Goal: Task Accomplishment & Management: Complete application form

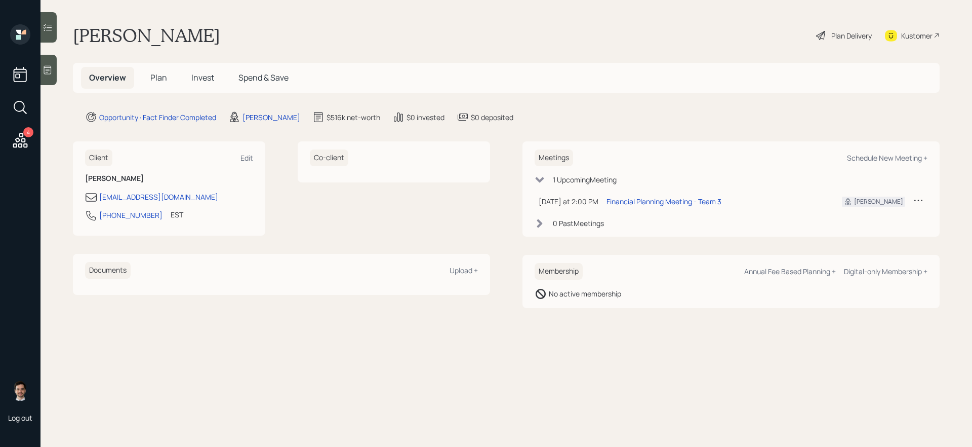
click at [162, 78] on span "Plan" at bounding box center [158, 77] width 17 height 11
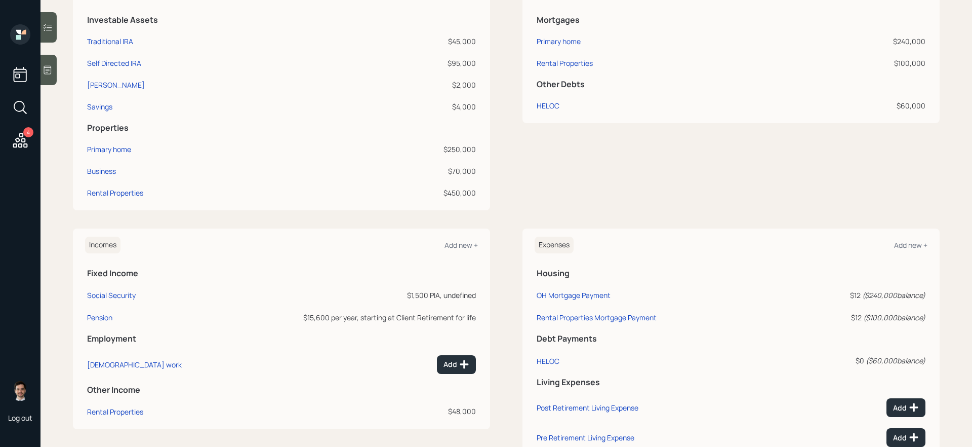
scroll to position [282, 0]
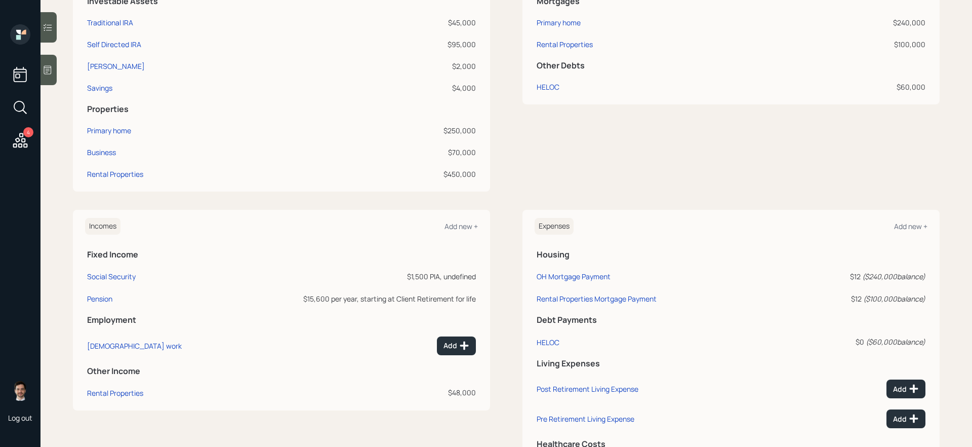
click at [99, 283] on td "Social Security" at bounding box center [155, 274] width 141 height 22
click at [106, 273] on div "Social Security" at bounding box center [111, 276] width 49 height 10
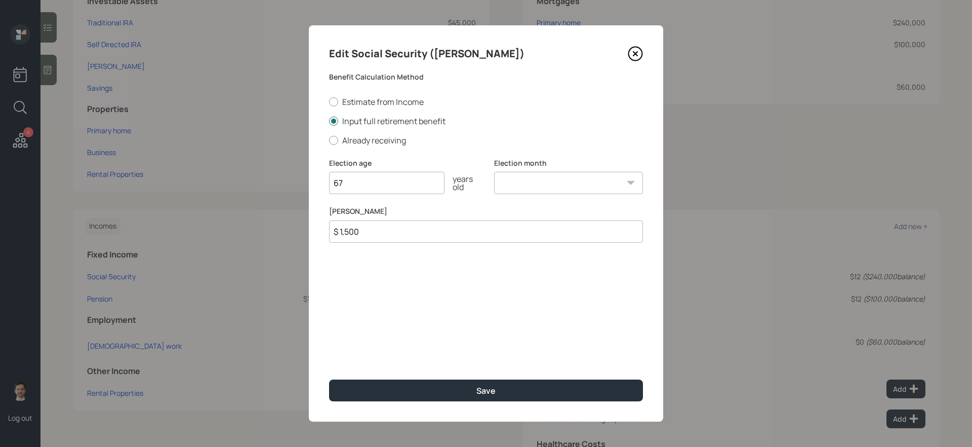
type input "67"
type input "$ 1,782"
click at [329, 377] on button "Save" at bounding box center [486, 390] width 314 height 22
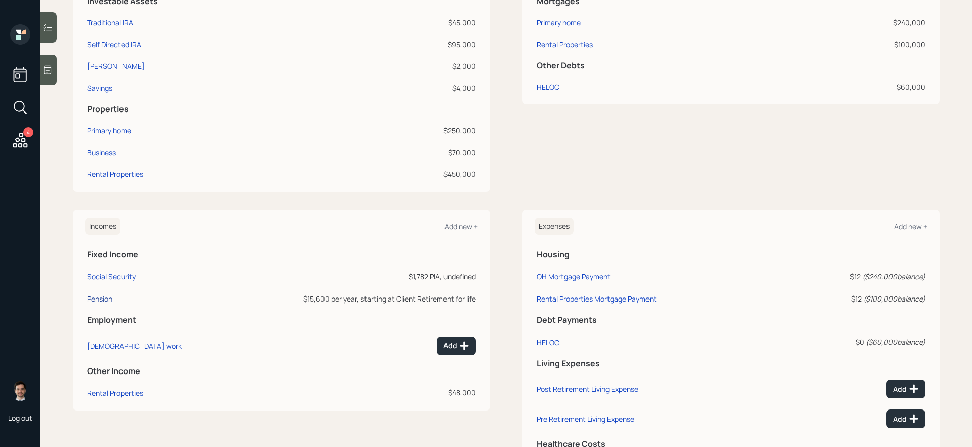
click at [100, 299] on div "Pension" at bounding box center [99, 299] width 25 height 10
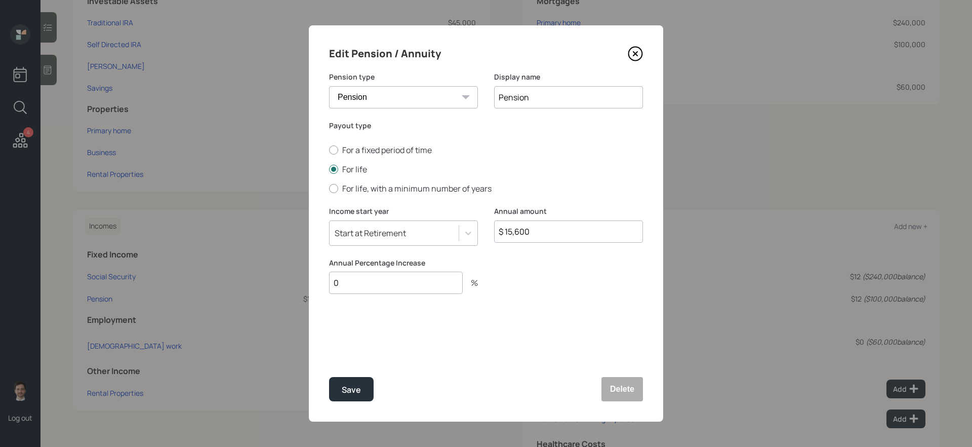
click at [527, 93] on input "Pension" at bounding box center [568, 97] width 149 height 22
type input "State Teachers Retirement of [US_STATE]"
click at [552, 230] on input "$ 15,600" at bounding box center [568, 231] width 149 height 22
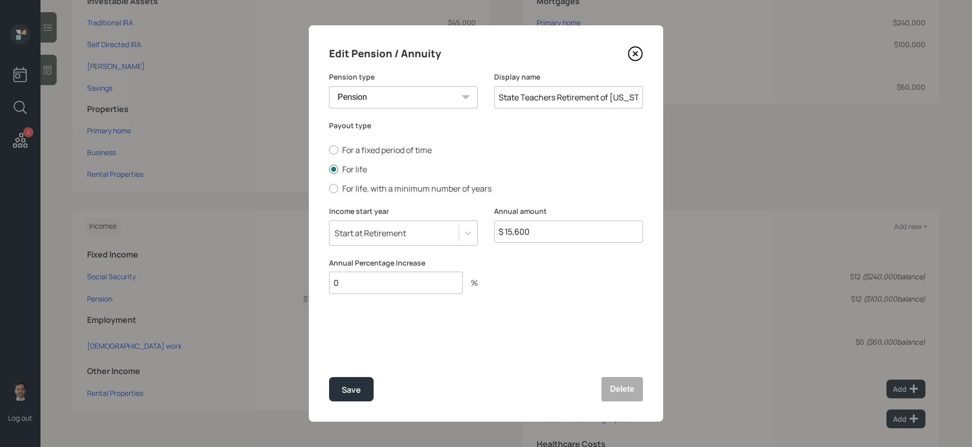
click at [552, 230] on input "$ 15,600" at bounding box center [568, 231] width 149 height 22
type input "$ 16,900"
click at [329, 377] on button "Save" at bounding box center [351, 389] width 45 height 24
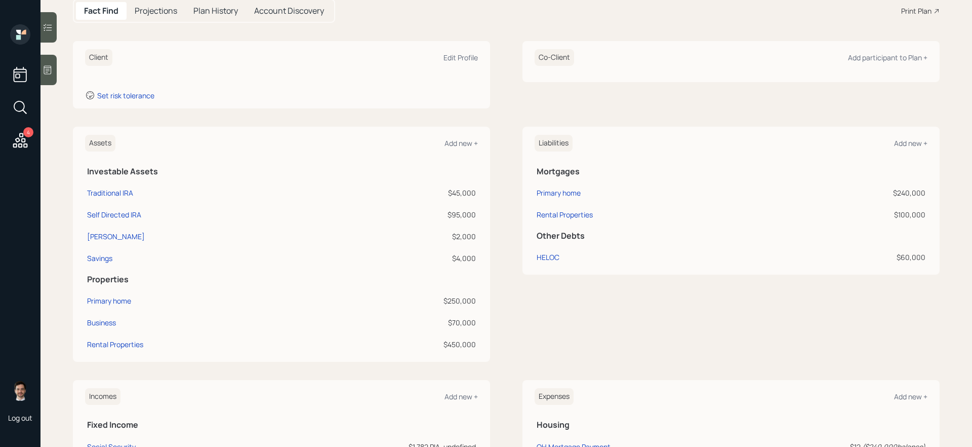
scroll to position [108, 0]
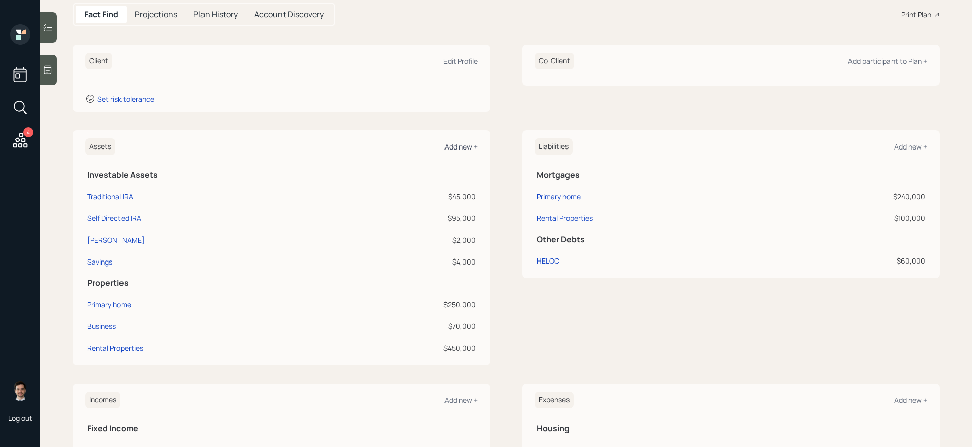
click at [463, 147] on div "Add new +" at bounding box center [461, 147] width 33 height 10
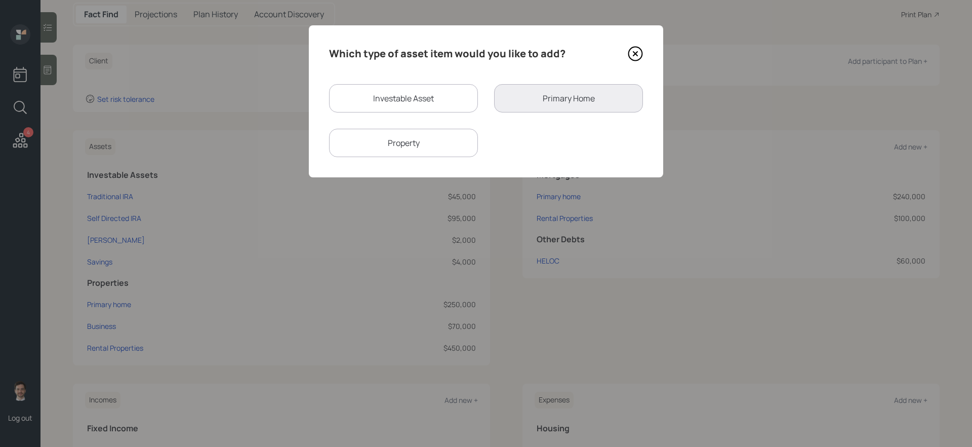
click at [634, 55] on icon at bounding box center [636, 54] width 4 height 4
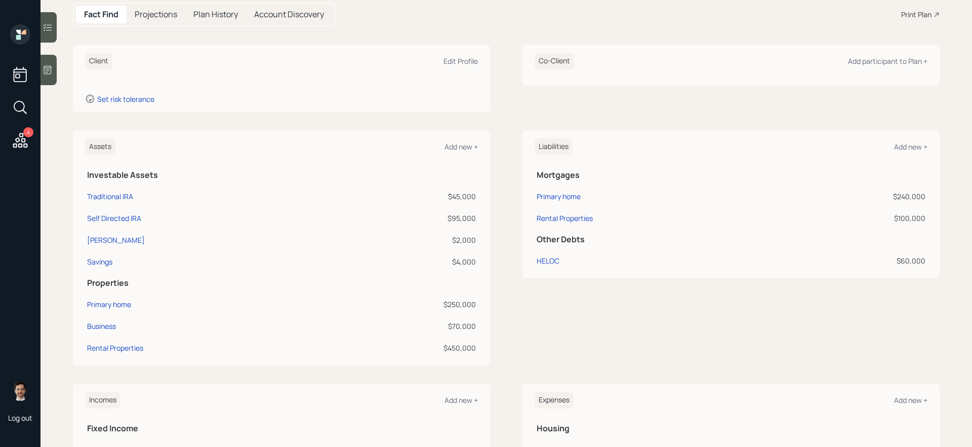
click at [456, 140] on div "Assets Add new +" at bounding box center [281, 146] width 393 height 17
click at [456, 144] on div "Add new +" at bounding box center [461, 147] width 33 height 10
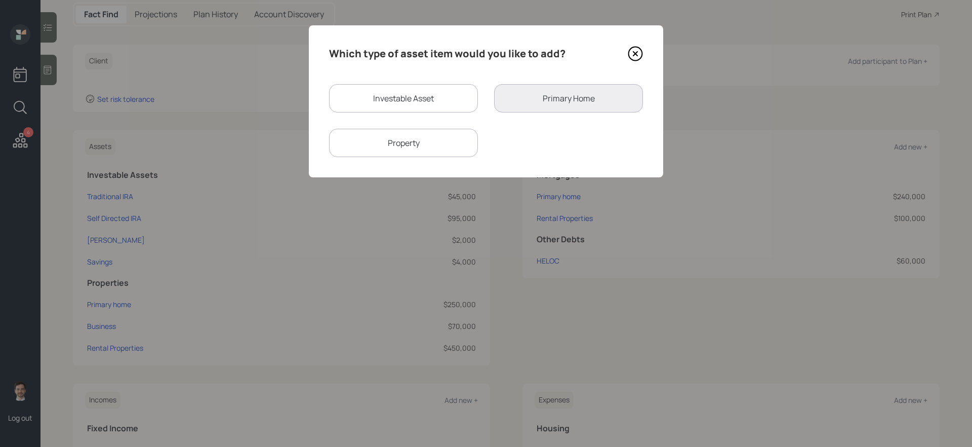
click at [444, 100] on div "Investable Asset" at bounding box center [403, 98] width 149 height 28
select select "taxable"
select select "balanced"
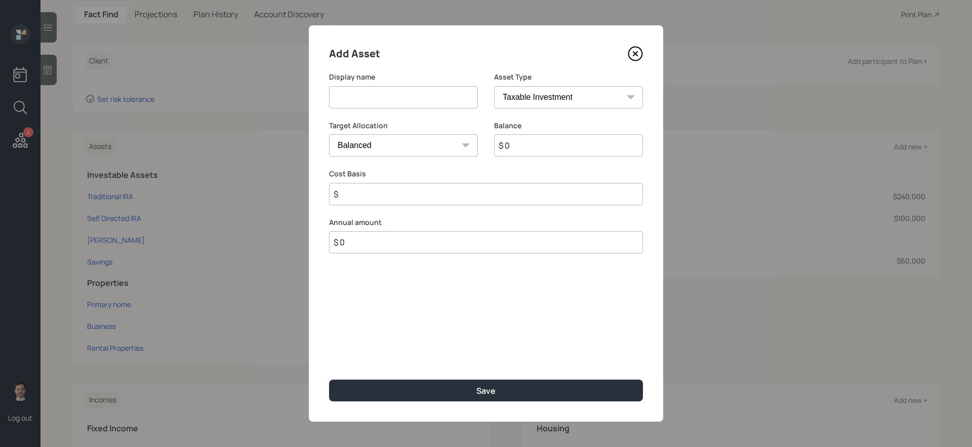
click at [425, 101] on input at bounding box center [403, 97] width 149 height 22
type input "Aspire 403(b)"
select select "public_school_sponsored"
type input "$ 14,500"
type input "0"
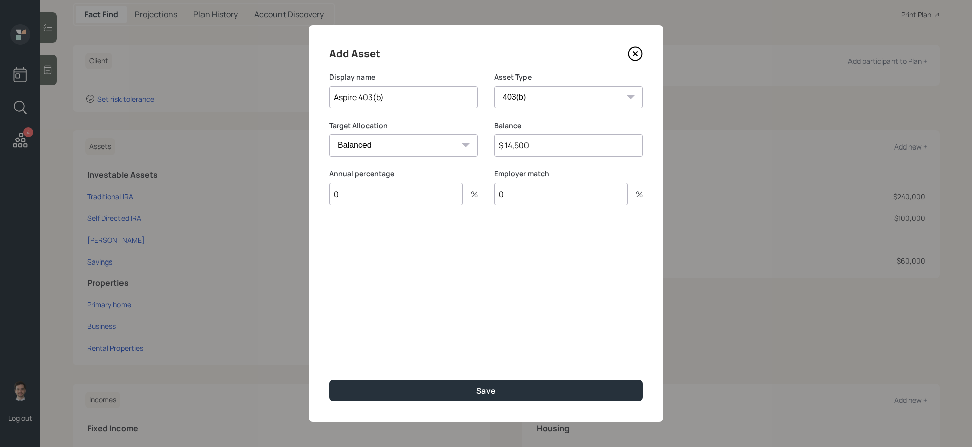
type input "0"
click at [329, 377] on button "Save" at bounding box center [486, 390] width 314 height 22
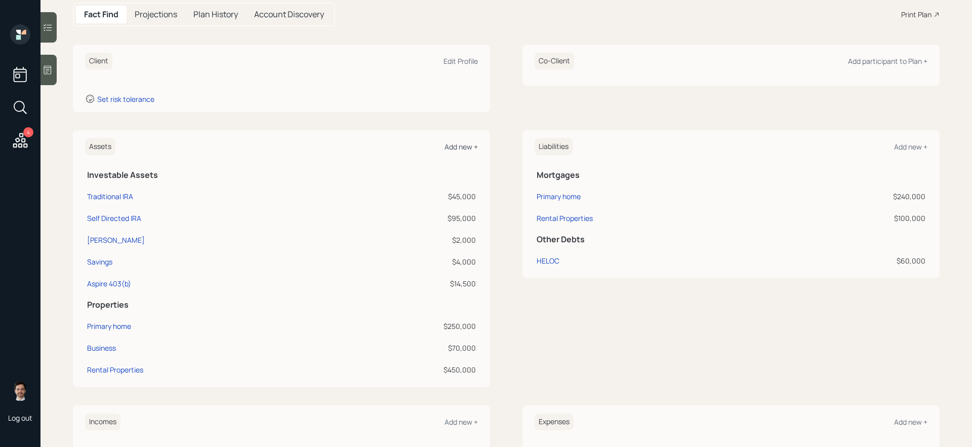
click at [464, 148] on div "Add new +" at bounding box center [461, 147] width 33 height 10
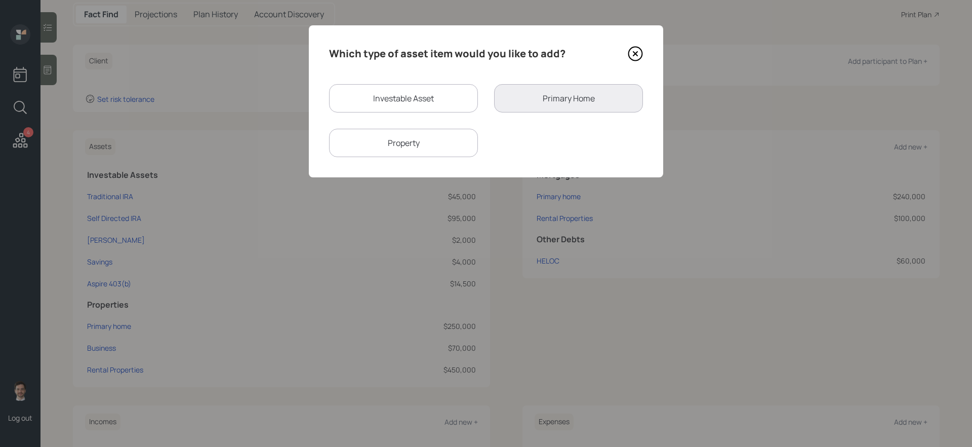
click at [384, 96] on div "Investable Asset" at bounding box center [403, 98] width 149 height 28
select select "taxable"
select select "balanced"
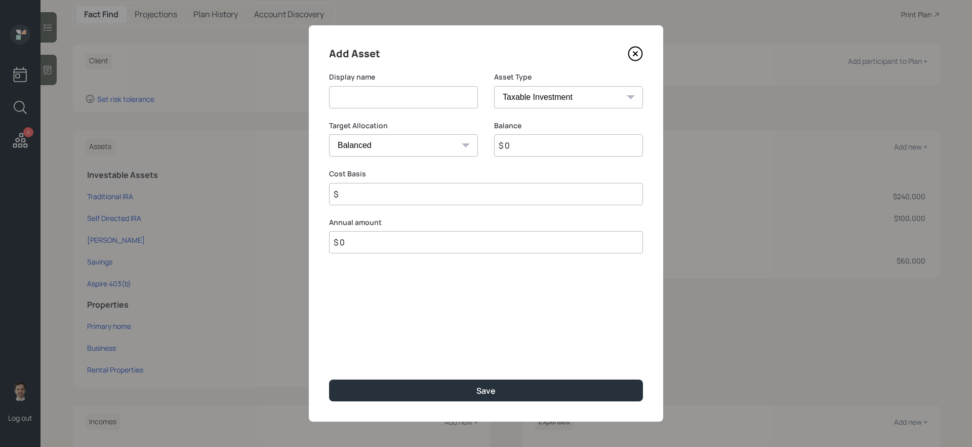
click at [385, 96] on input at bounding box center [403, 97] width 149 height 22
type input "Equity Trust IRA"
select select "ira"
type input "$"
type input "$ 125,000"
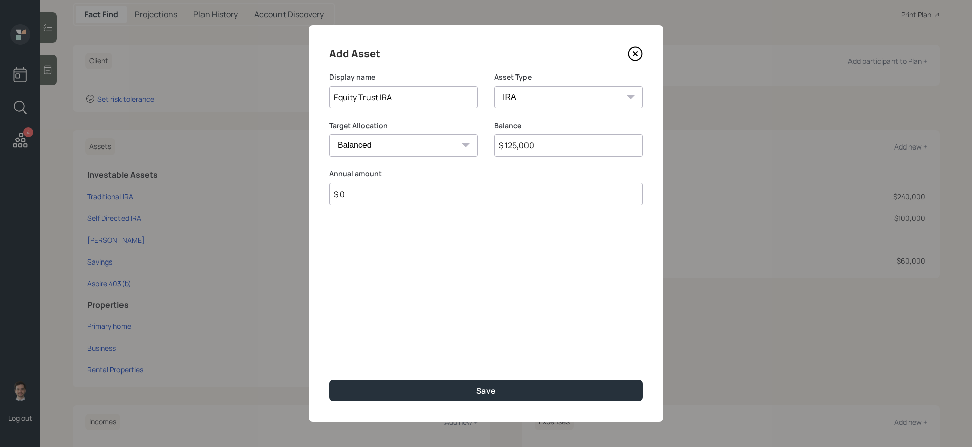
type input "$ 0"
click at [329, 377] on button "Save" at bounding box center [486, 390] width 314 height 22
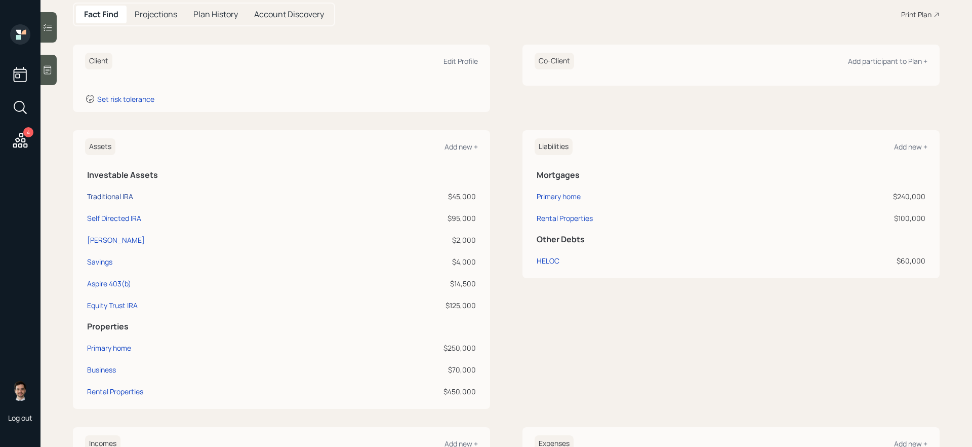
click at [112, 196] on div "Traditional IRA" at bounding box center [110, 196] width 46 height 11
select select "ira"
select select "balanced"
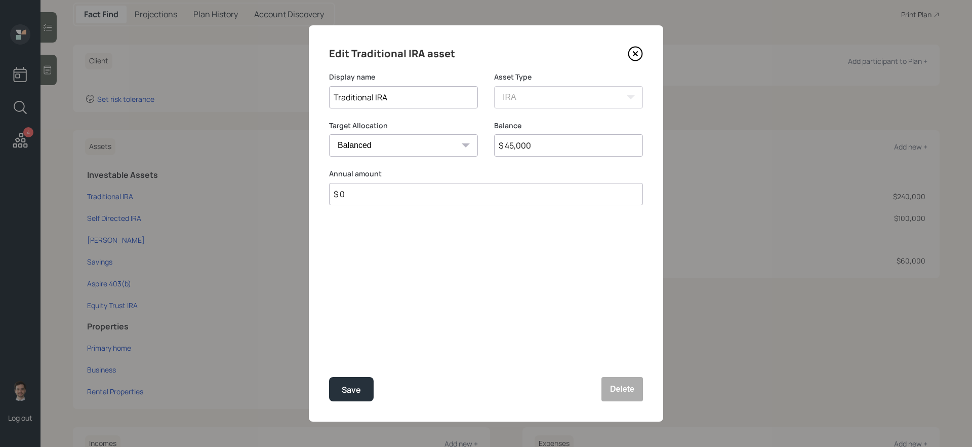
click at [425, 100] on input "Traditional IRA" at bounding box center [403, 97] width 149 height 22
type input "Fidelity Rollover IRA"
type input "$ 28,600"
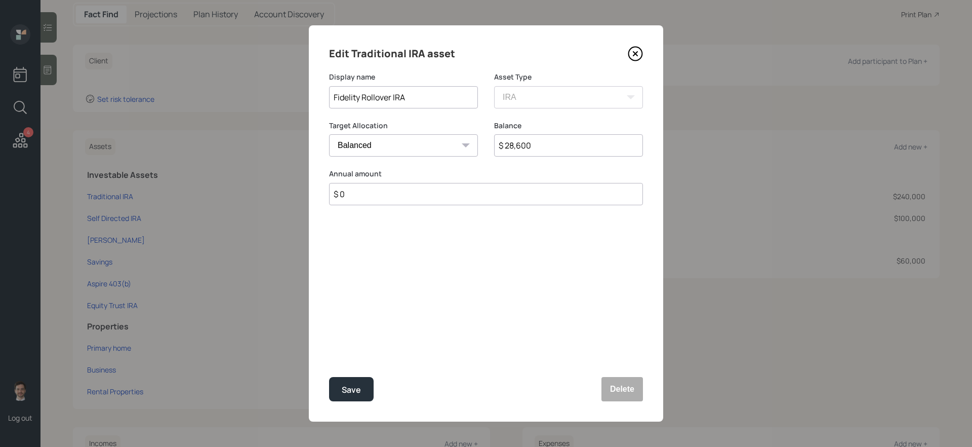
click at [329, 377] on button "Save" at bounding box center [351, 389] width 45 height 24
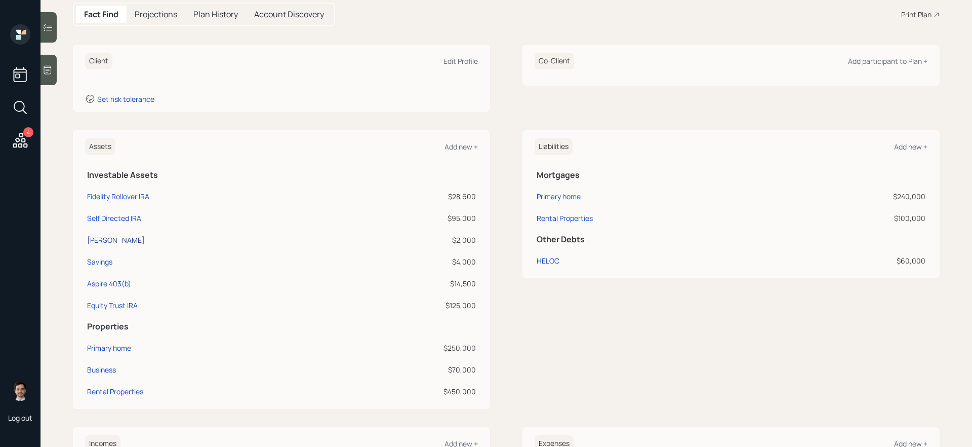
click at [104, 239] on div "[PERSON_NAME]" at bounding box center [116, 239] width 58 height 11
select select "roth_ira"
select select "balanced"
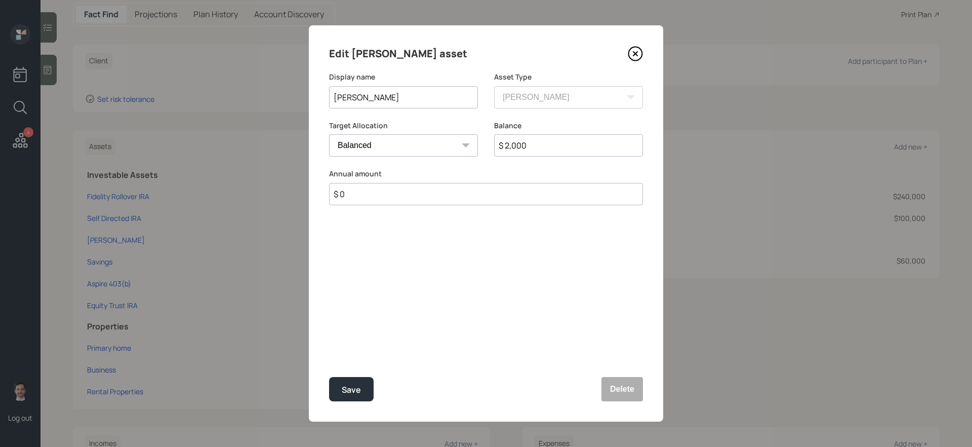
drag, startPoint x: 391, startPoint y: 103, endPoint x: 90, endPoint y: 99, distance: 301.9
click at [90, 99] on div "Edit [PERSON_NAME] asset Display name [PERSON_NAME] Asset Type SEP [PERSON_NAME…" at bounding box center [486, 223] width 972 height 447
type input "Fidelity [PERSON_NAME]"
click at [329, 377] on button "Save" at bounding box center [351, 389] width 45 height 24
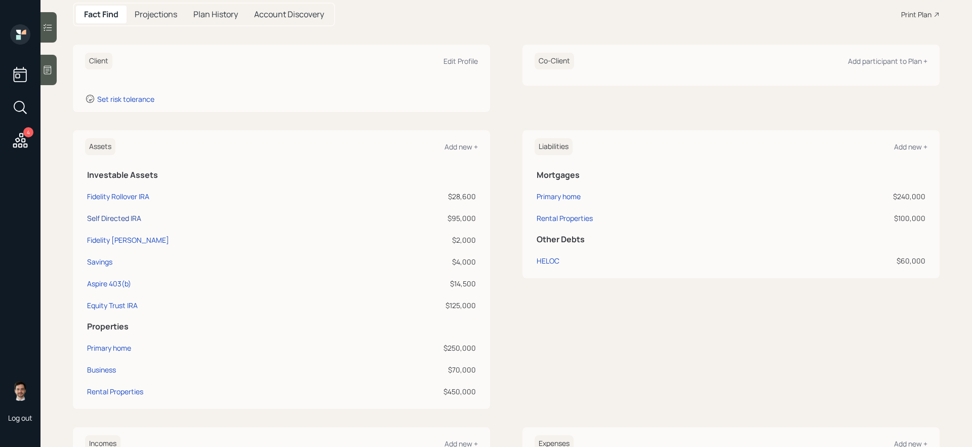
click at [108, 215] on div "Self Directed IRA" at bounding box center [114, 218] width 54 height 11
select select "ira"
select select "balanced"
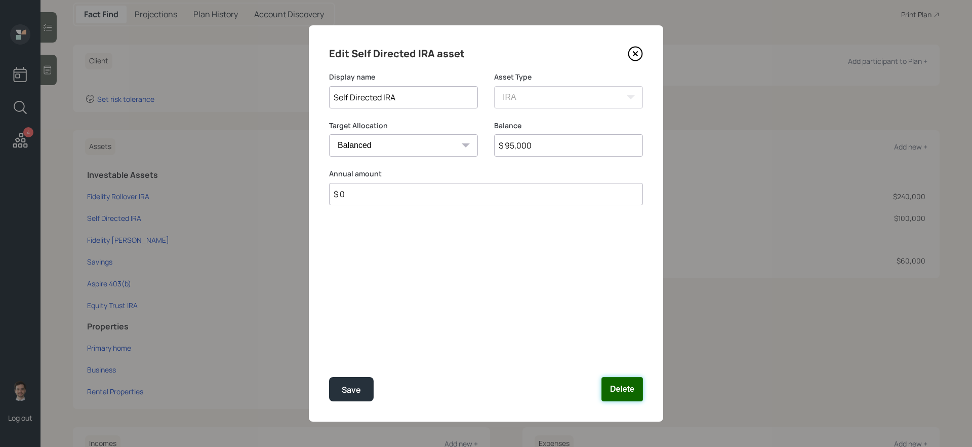
click at [616, 377] on button "Delete" at bounding box center [623, 389] width 42 height 24
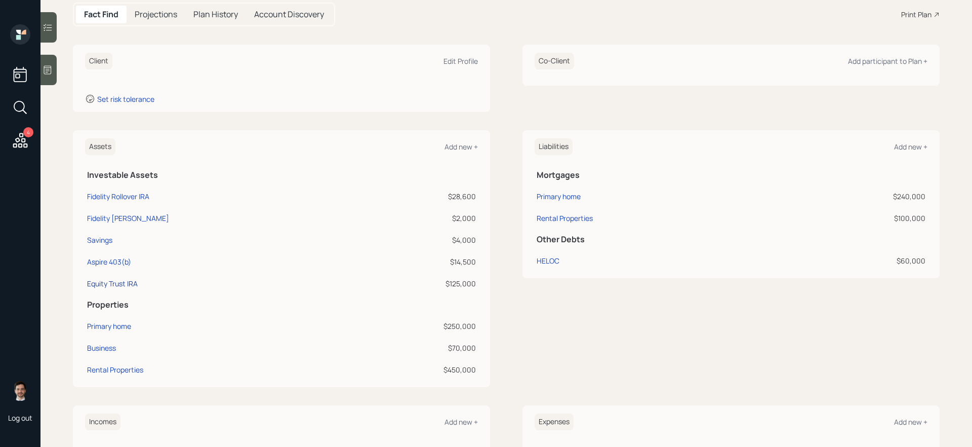
click at [110, 282] on div "Equity Trust IRA" at bounding box center [112, 283] width 51 height 11
select select "ira"
select select "balanced"
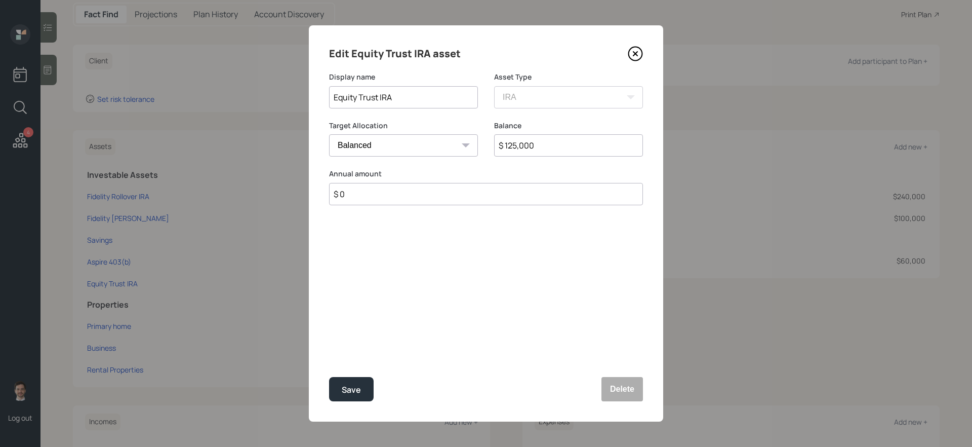
drag, startPoint x: 441, startPoint y: 103, endPoint x: 223, endPoint y: 96, distance: 217.9
click at [223, 96] on div "Edit Equity Trust IRA asset Display name Equity Trust IRA Asset Type SEP [PERSO…" at bounding box center [486, 223] width 972 height 447
click at [381, 99] on input "Equity Trust IRA" at bounding box center [403, 97] width 149 height 22
type input "Equity Trust Self Directed IRA"
click at [329, 377] on button "Save" at bounding box center [351, 389] width 45 height 24
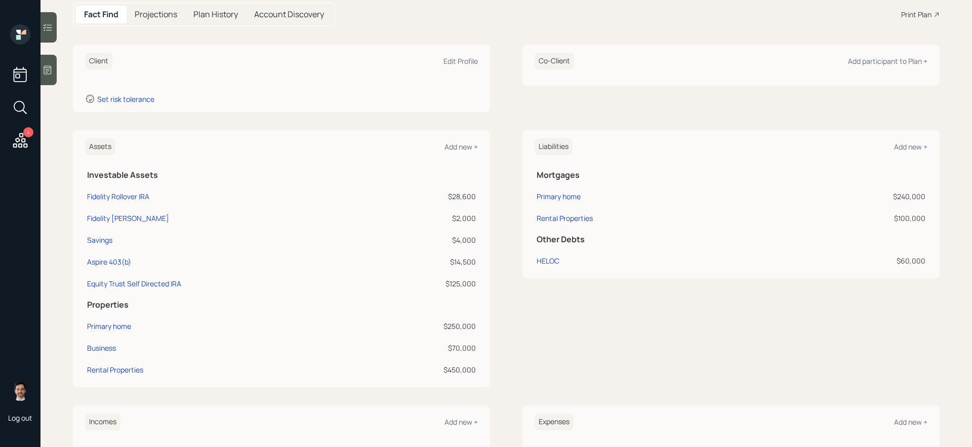
click at [508, 359] on div "Assets Add new + Investable Assets Fidelity Rollover IRA $28,600 Fidelity [PERS…" at bounding box center [506, 258] width 867 height 257
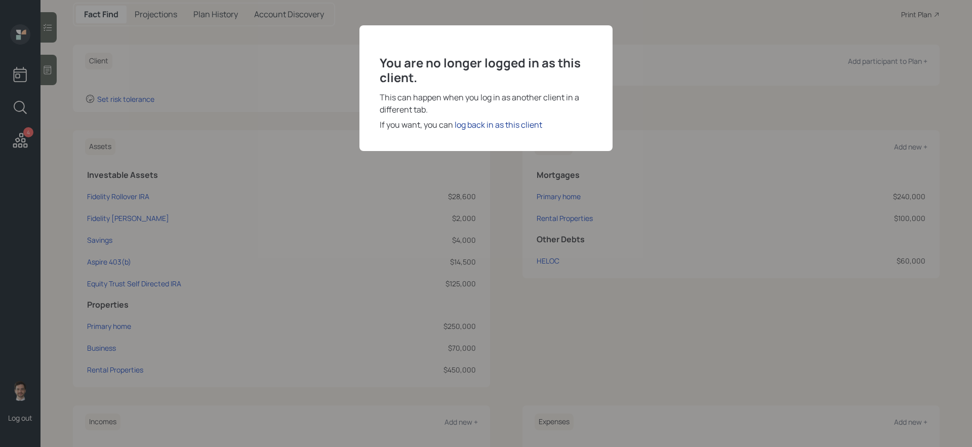
click at [521, 128] on div "log back in as this client" at bounding box center [499, 125] width 88 height 12
